Goal: Task Accomplishment & Management: Use online tool/utility

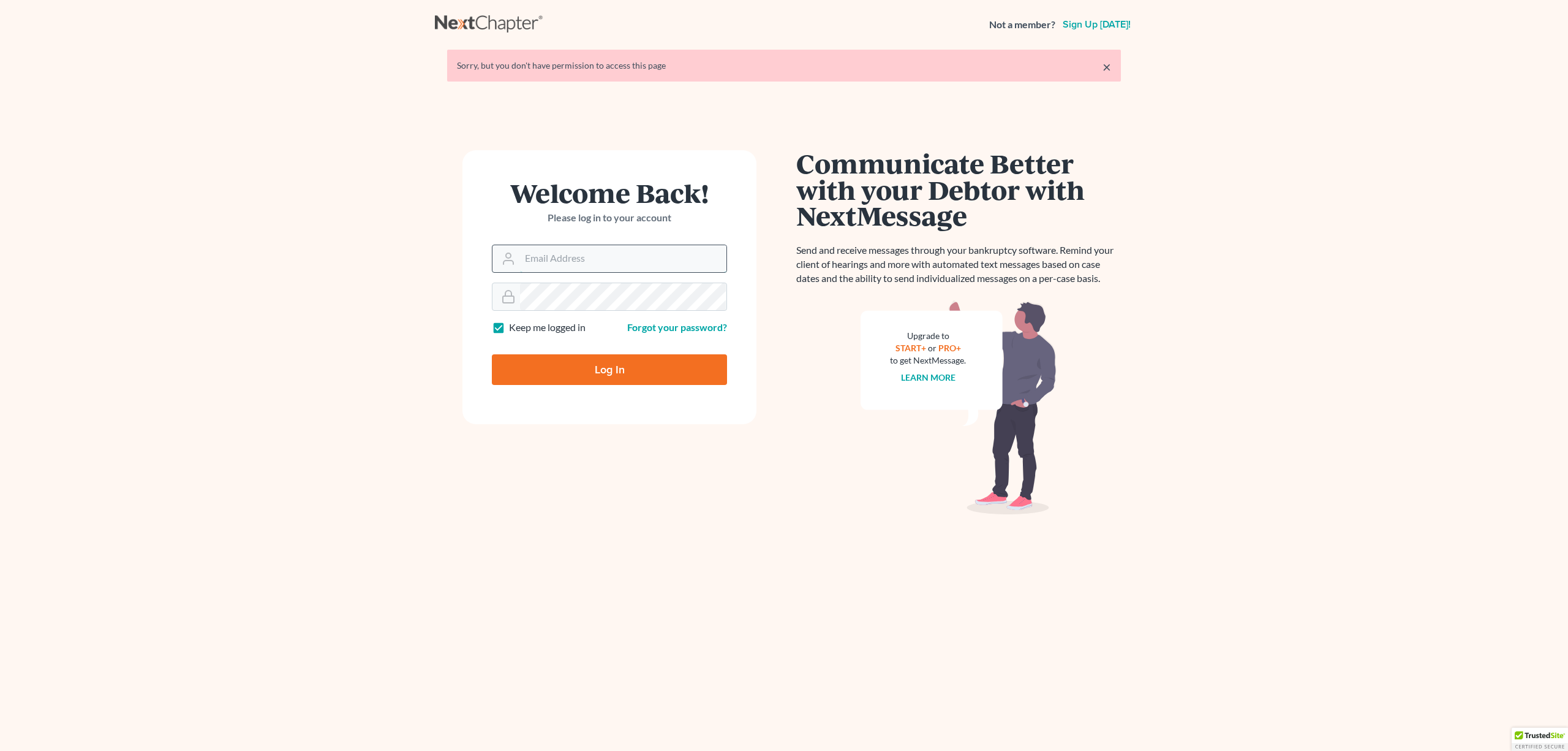
click at [582, 255] on input "Email Address" at bounding box center [623, 258] width 206 height 27
type input "uriel.stern@frosttaxlaw.com"
click at [589, 363] on input "Log In" at bounding box center [609, 369] width 235 height 30
type input "Thinking..."
